Goal: Transaction & Acquisition: Download file/media

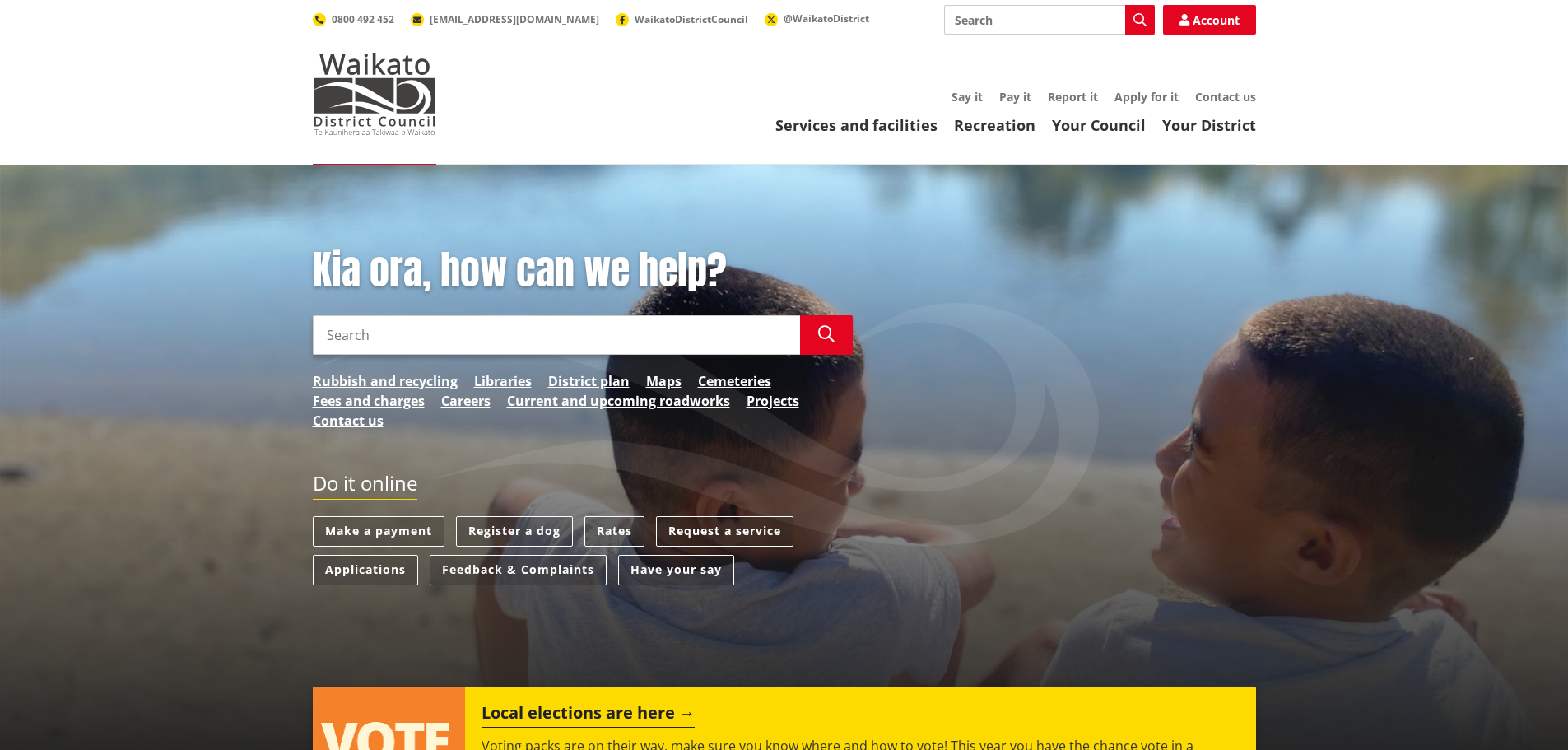
click at [598, 334] on input "Search" at bounding box center [556, 334] width 487 height 39
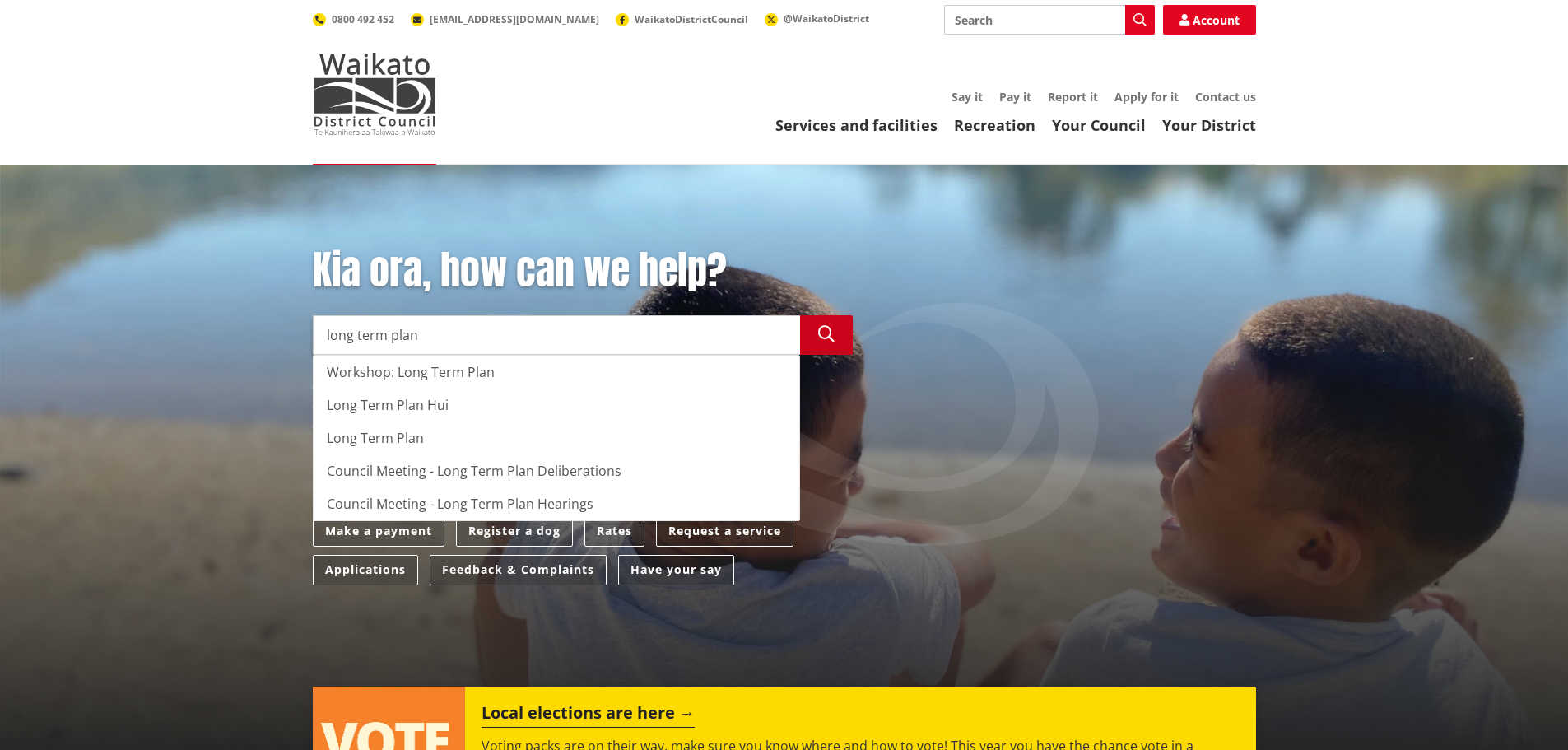
type input "long term plan"
click at [825, 340] on icon "button" at bounding box center [826, 334] width 16 height 16
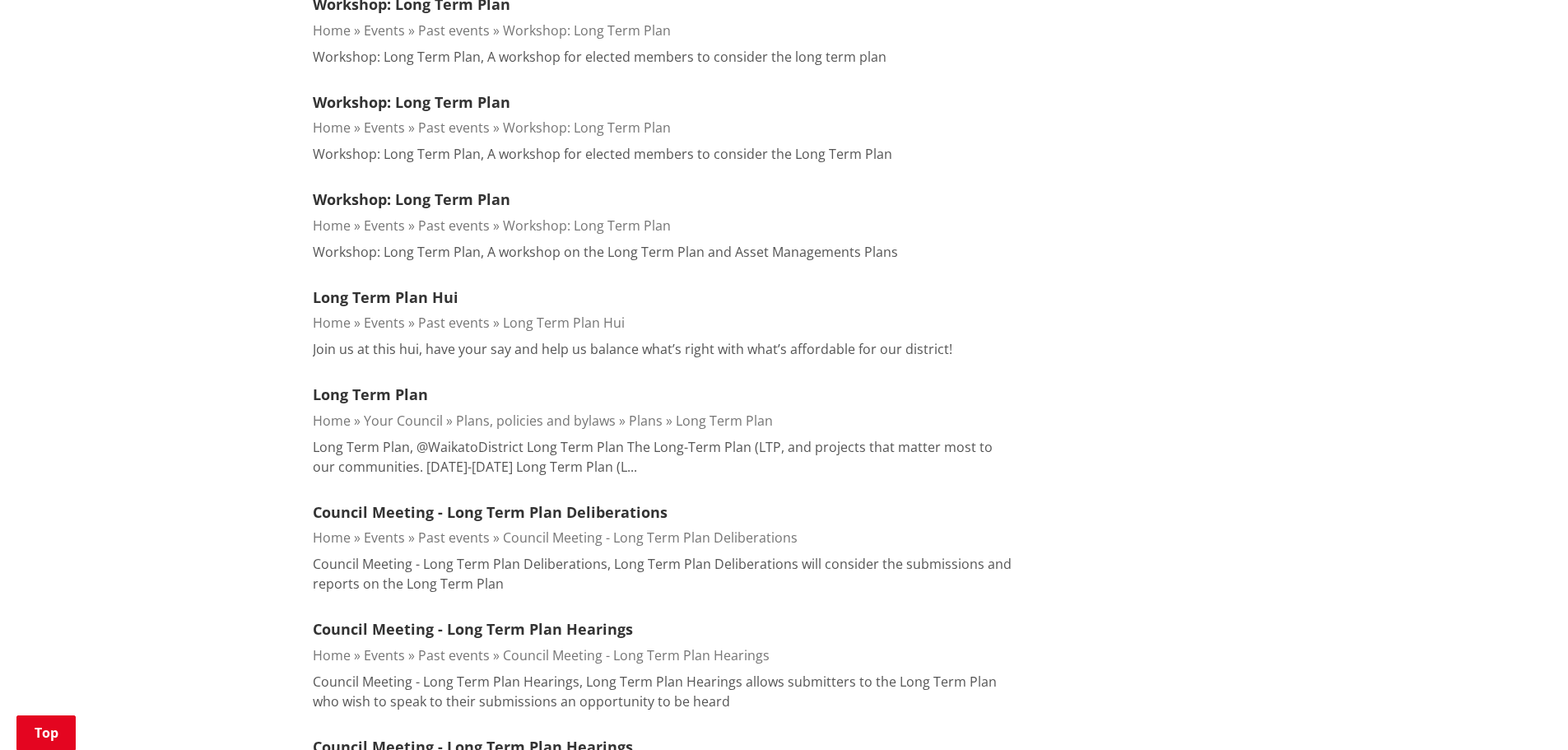
scroll to position [576, 0]
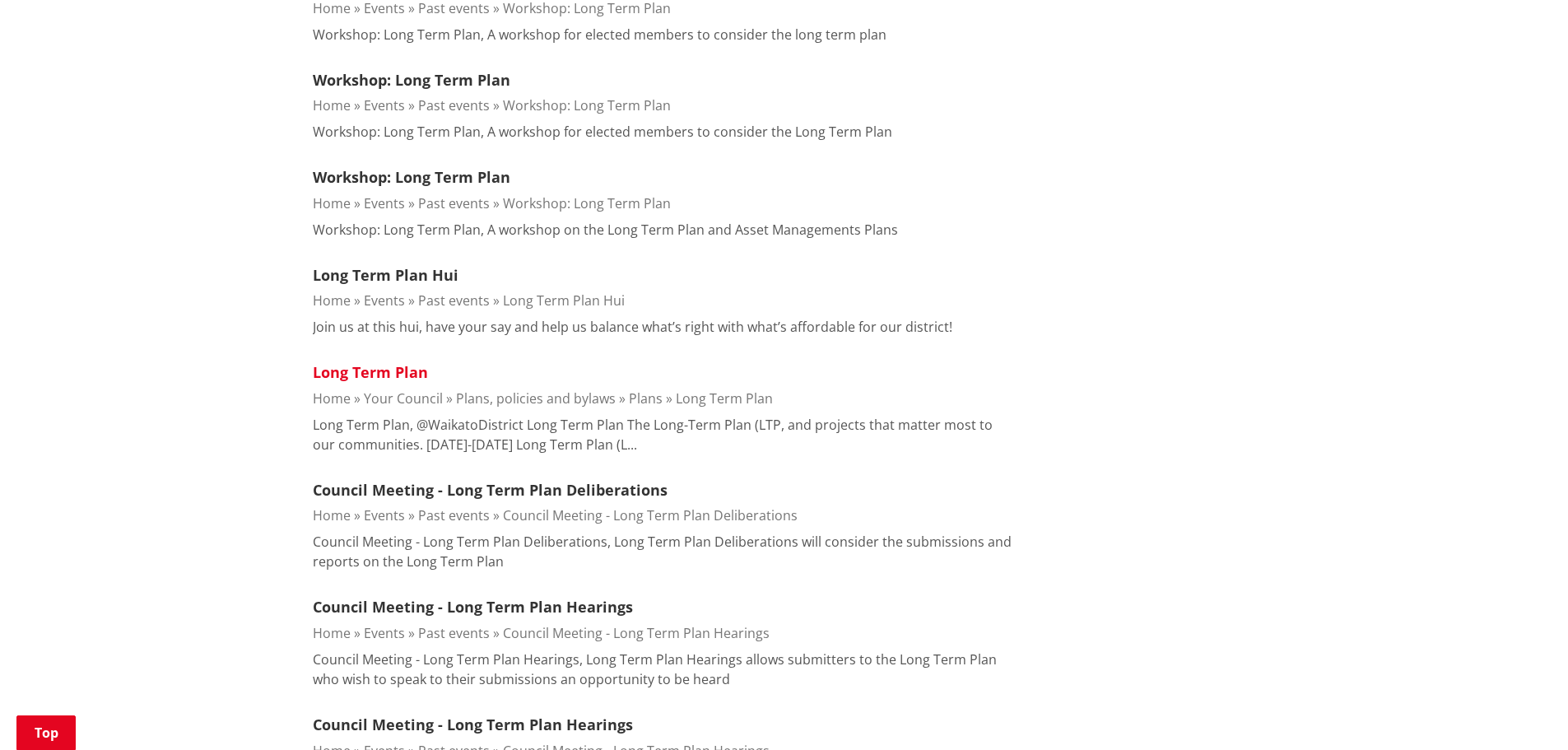
click at [343, 373] on link "Long Term Plan" at bounding box center [370, 373] width 115 height 20
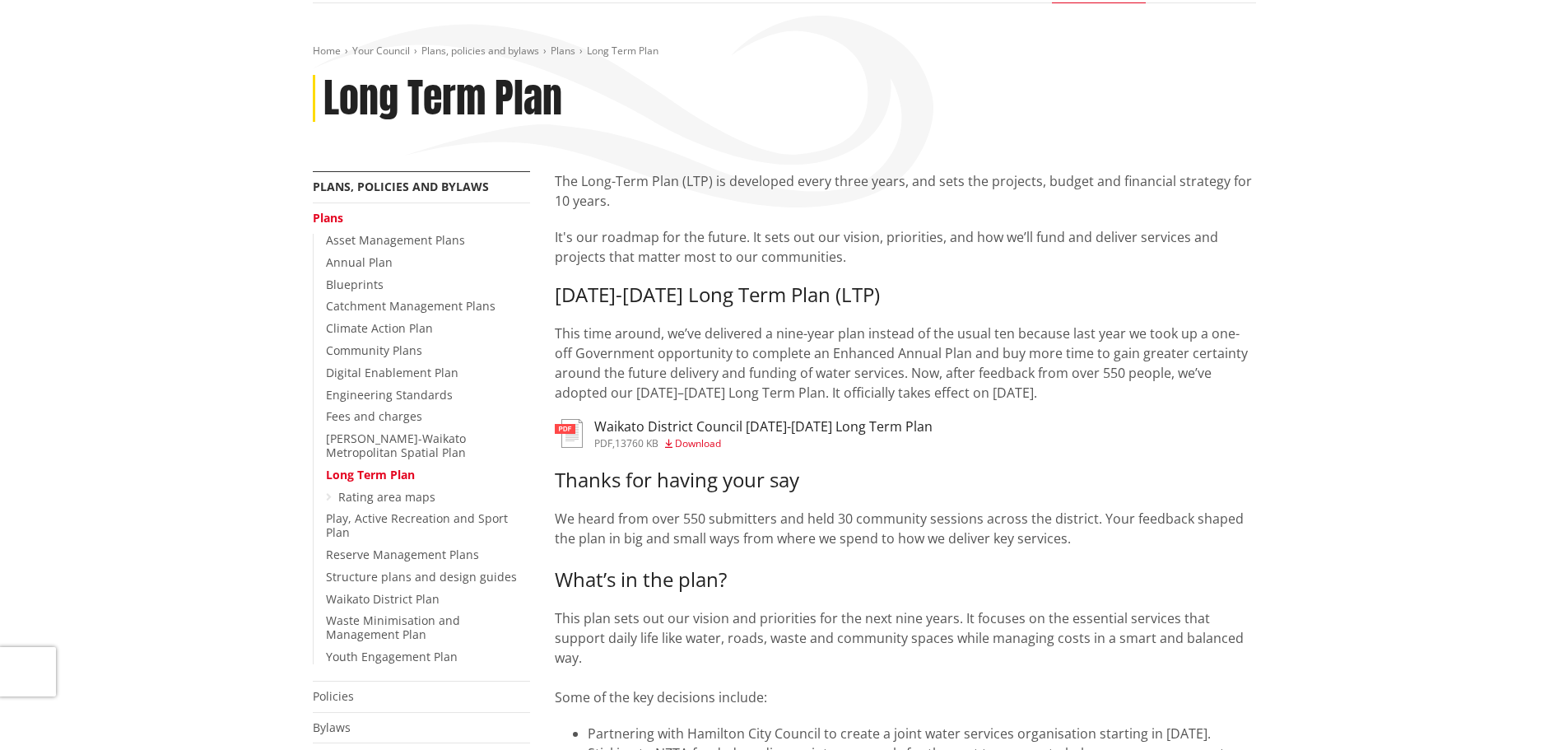
scroll to position [165, 0]
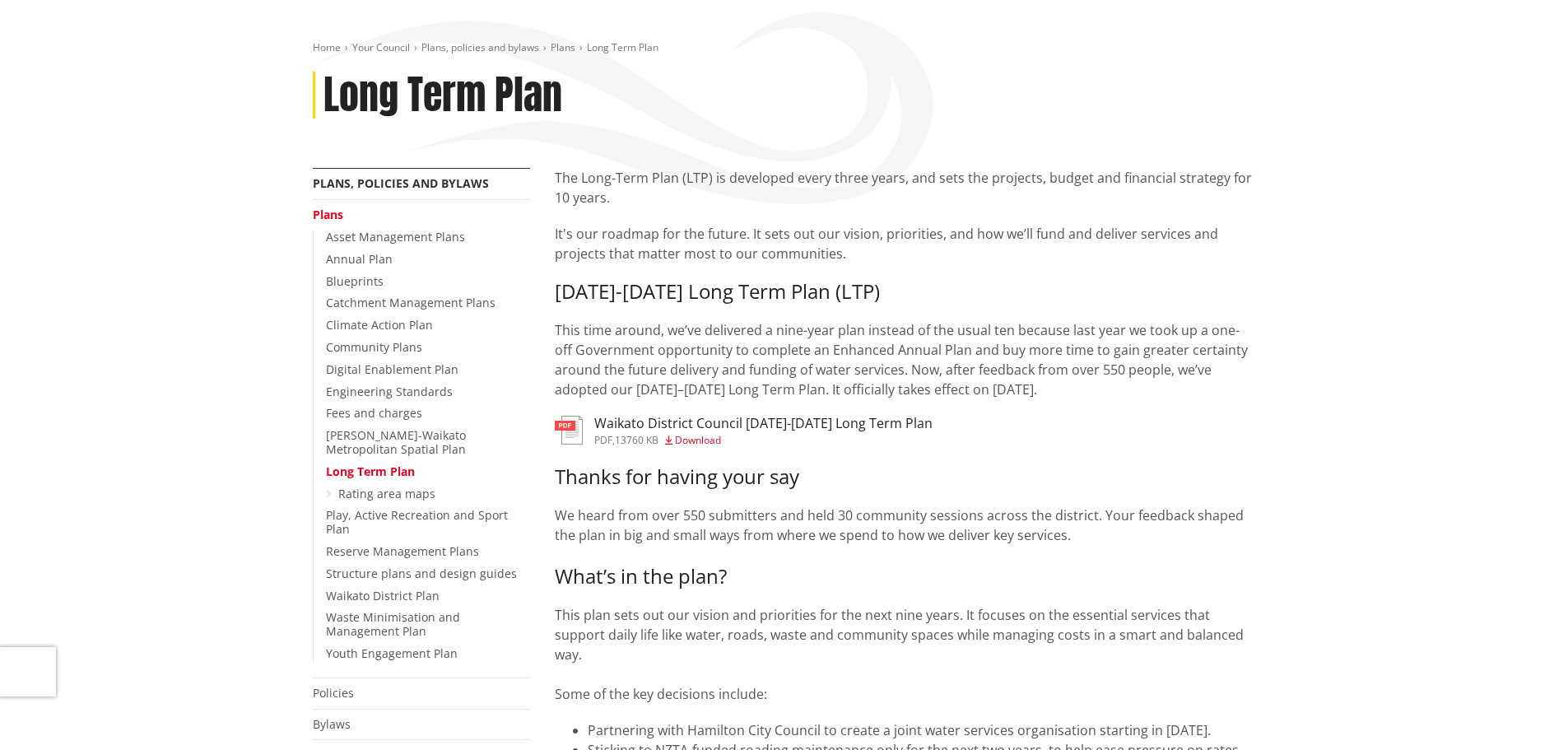
click at [698, 433] on span "Download" at bounding box center [698, 439] width 46 height 14
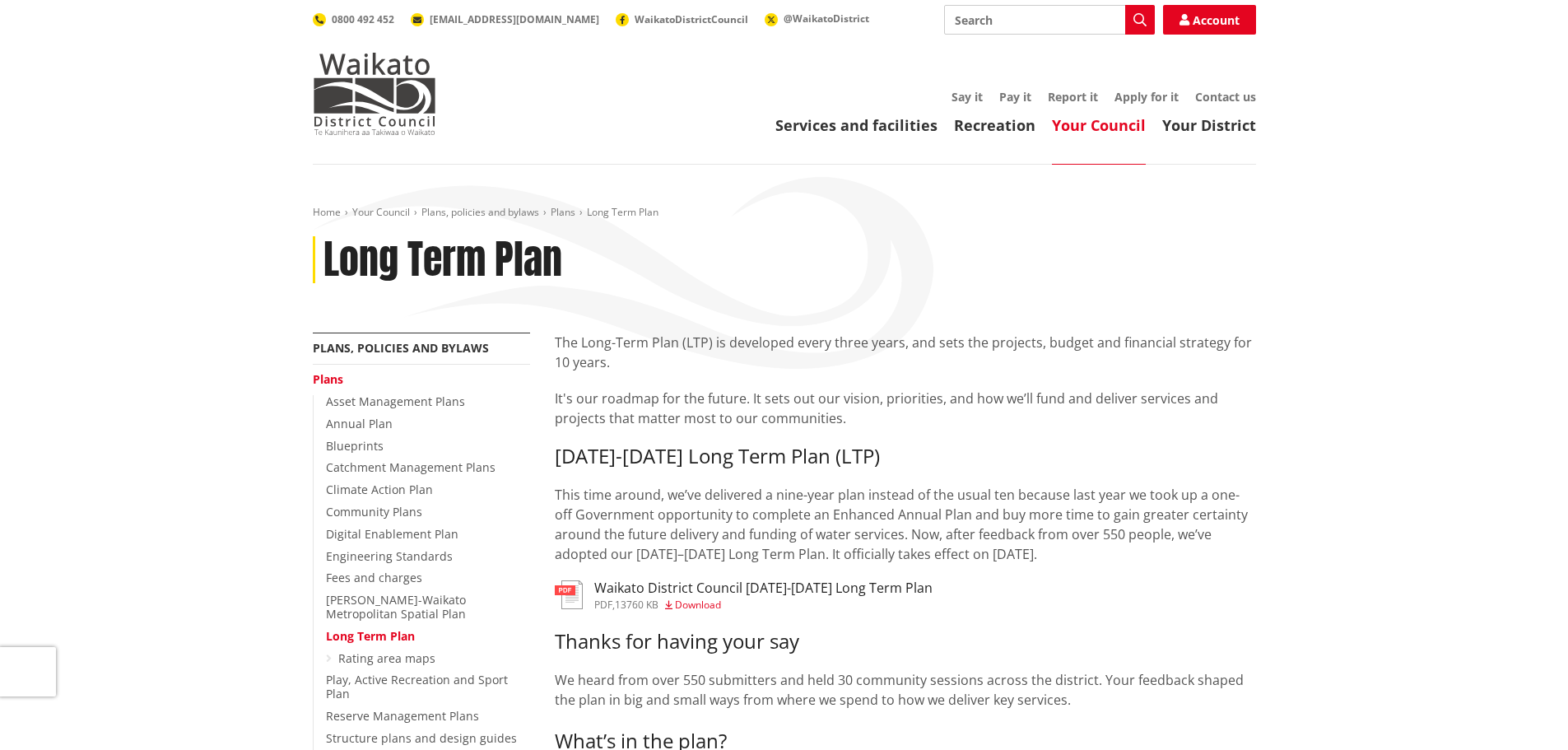
scroll to position [165, 0]
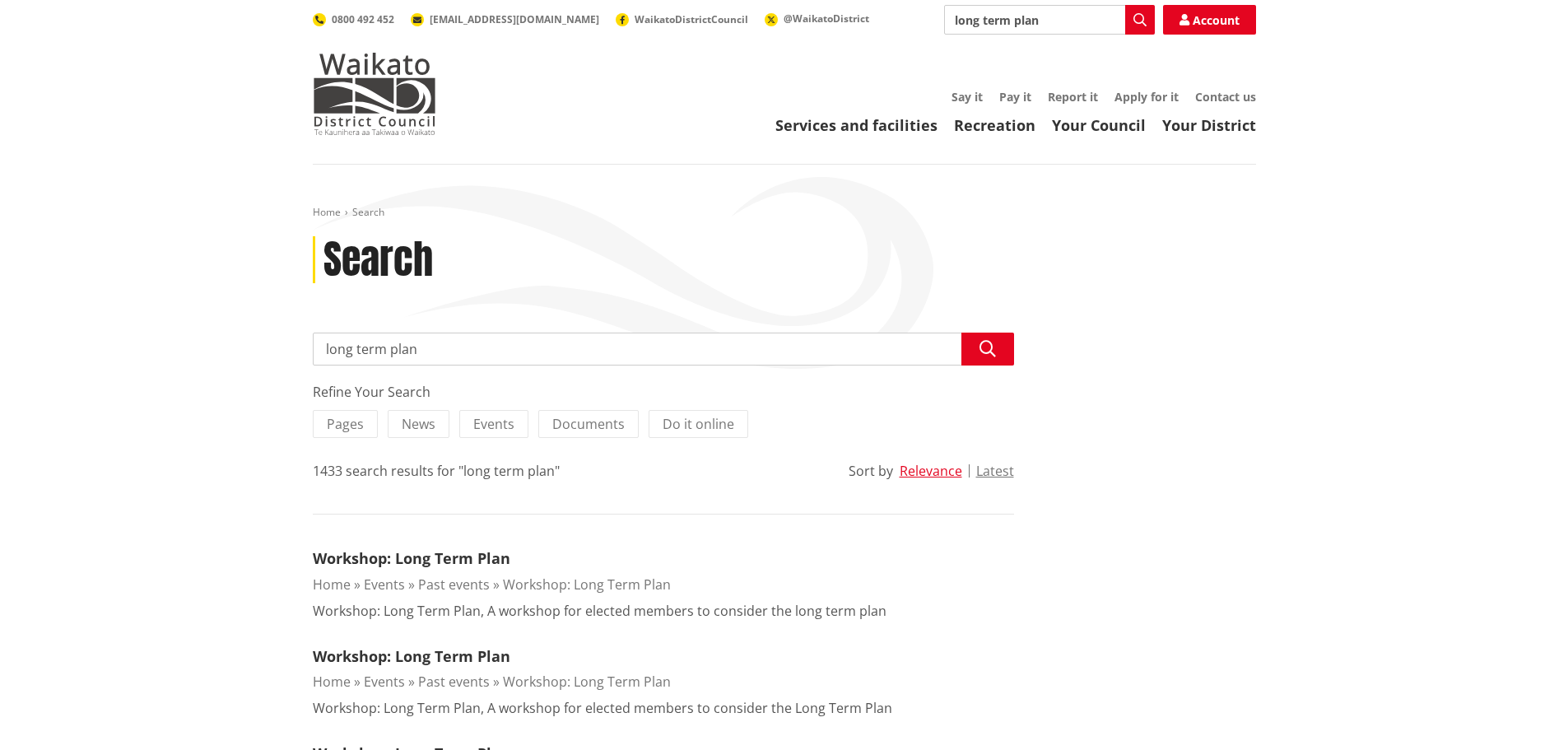
scroll to position [576, 0]
